Goal: Task Accomplishment & Management: Use online tool/utility

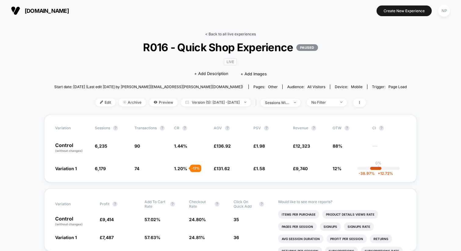
click at [226, 34] on link "< Back to all live experiences" at bounding box center [230, 34] width 51 height 5
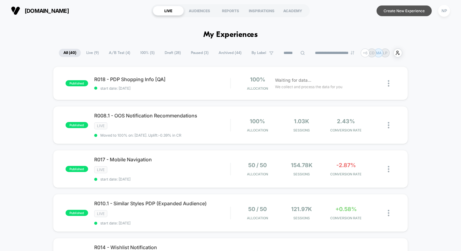
click at [396, 11] on button "Create New Experience" at bounding box center [403, 10] width 55 height 11
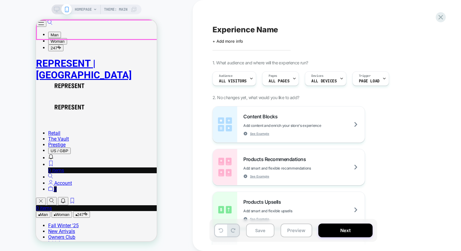
click at [46, 27] on button "Open/Close Menu" at bounding box center [41, 23] width 10 height 6
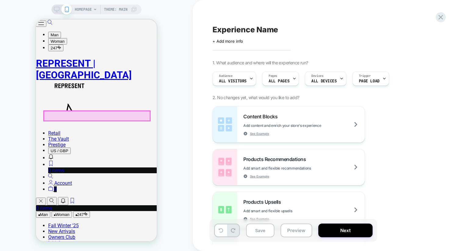
scroll to position [234, 0]
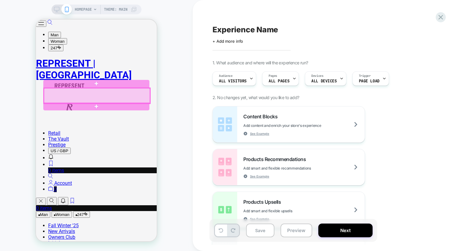
select select "**********"
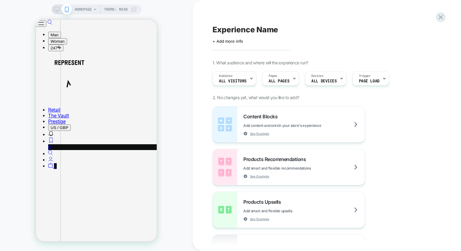
scroll to position [1540, 0]
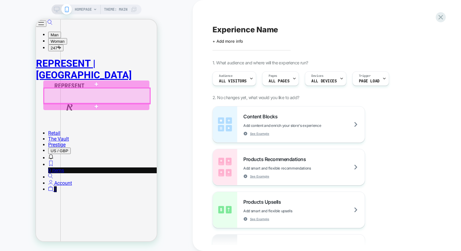
select select "**********"
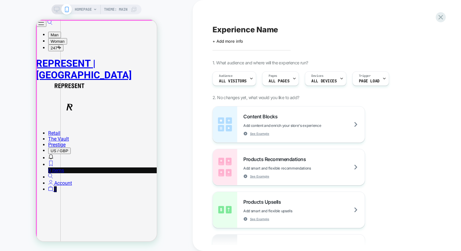
click at [93, 15] on div "HOMEPAGE Theme: MAIN" at bounding box center [96, 125] width 193 height 239
click at [93, 9] on icon at bounding box center [95, 10] width 4 height 4
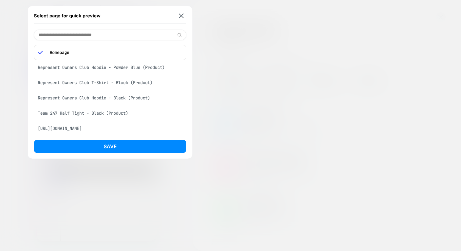
click at [86, 69] on div "Represent Owners Club Hoodie - Powder Blue (Product)" at bounding box center [110, 68] width 152 height 12
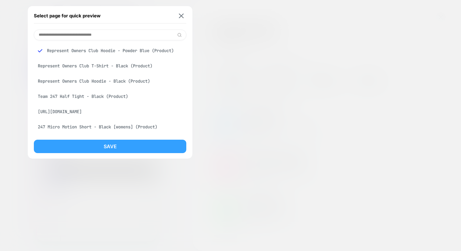
click at [101, 145] on button "Save" at bounding box center [110, 146] width 152 height 13
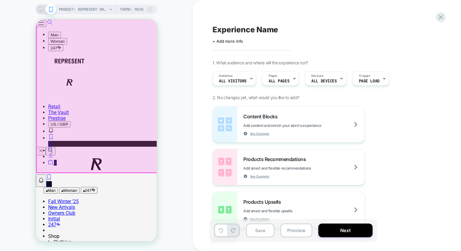
scroll to position [0, 0]
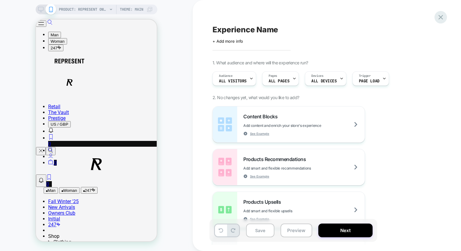
click at [440, 18] on icon at bounding box center [440, 17] width 8 height 8
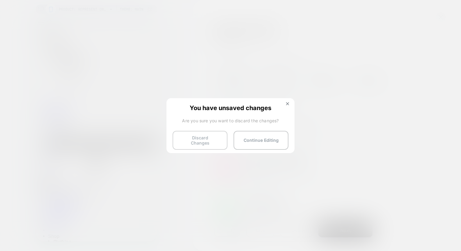
click at [206, 135] on button "Discard Changes" at bounding box center [200, 140] width 55 height 19
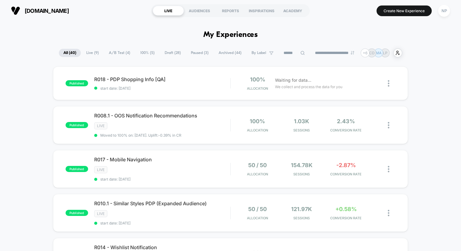
click at [361, 18] on section "Create New Experience NP" at bounding box center [382, 10] width 137 height 15
click at [69, 8] on span "[DOMAIN_NAME]" at bounding box center [47, 11] width 44 height 6
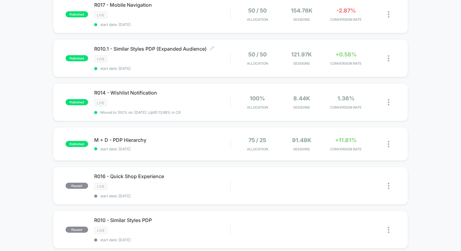
scroll to position [166, 0]
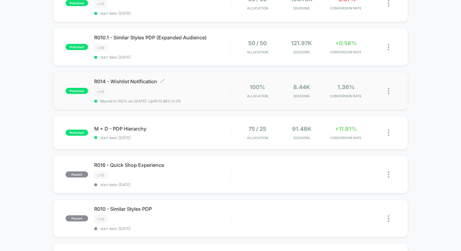
click at [202, 88] on div "LIVE" at bounding box center [162, 91] width 136 height 7
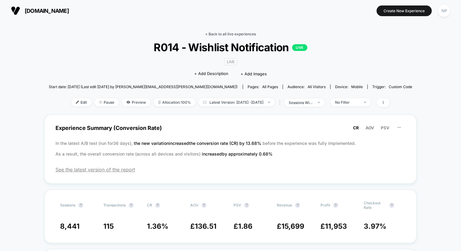
click at [242, 34] on link "< Back to all live experiences" at bounding box center [230, 34] width 51 height 5
